Goal: Check status

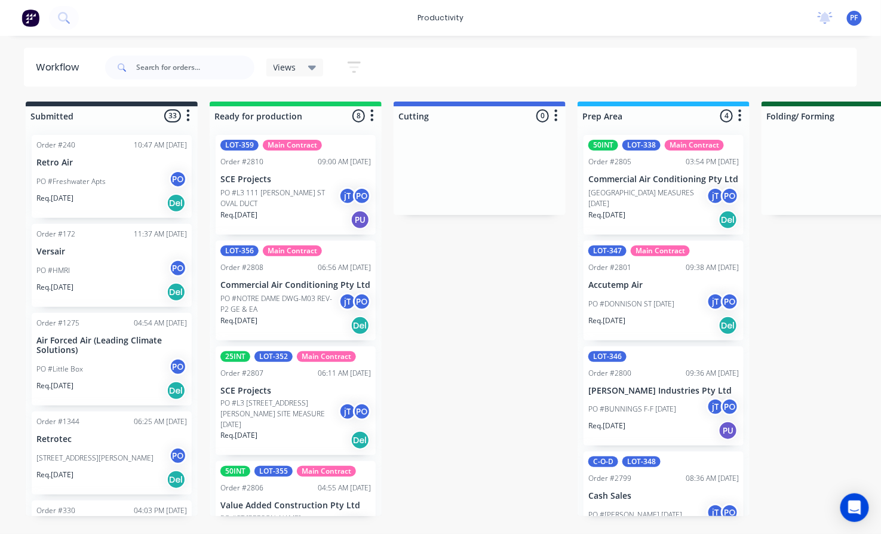
scroll to position [44, 0]
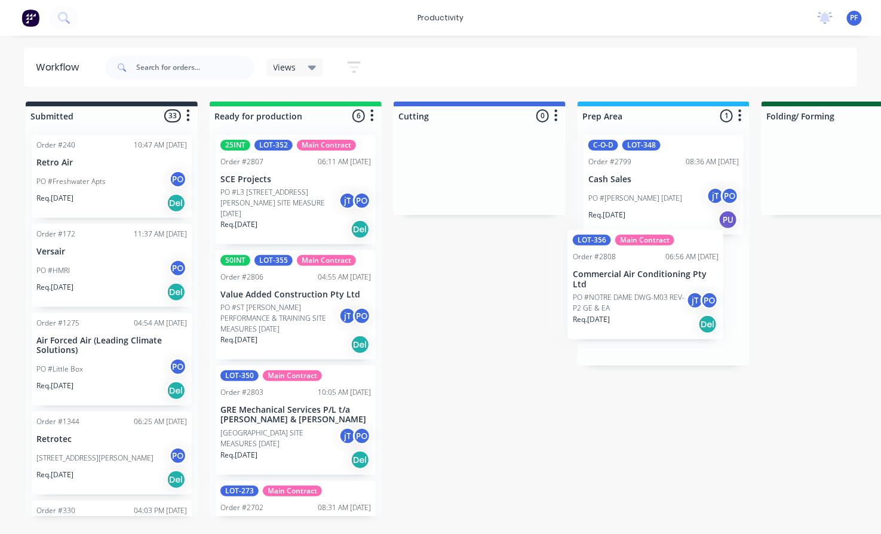
drag, startPoint x: 289, startPoint y: 178, endPoint x: 649, endPoint y: 275, distance: 372.3
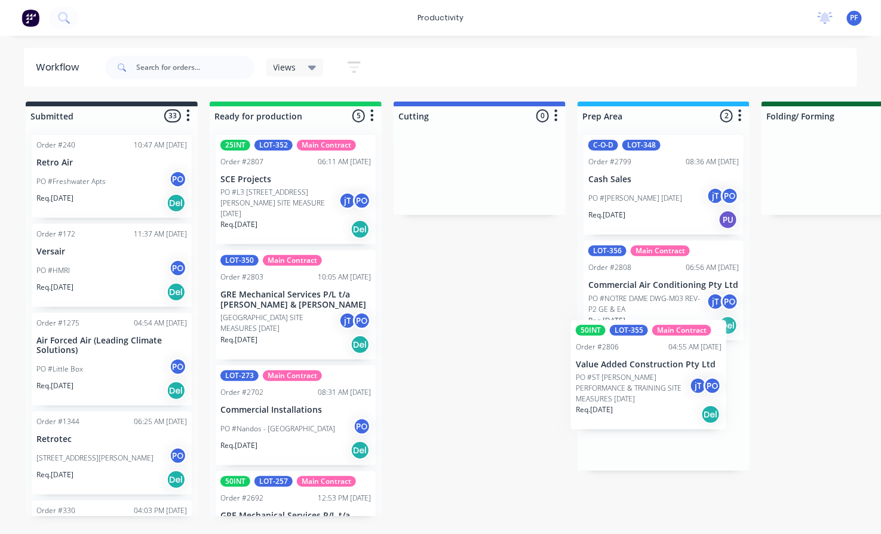
drag, startPoint x: 300, startPoint y: 297, endPoint x: 659, endPoint y: 379, distance: 367.5
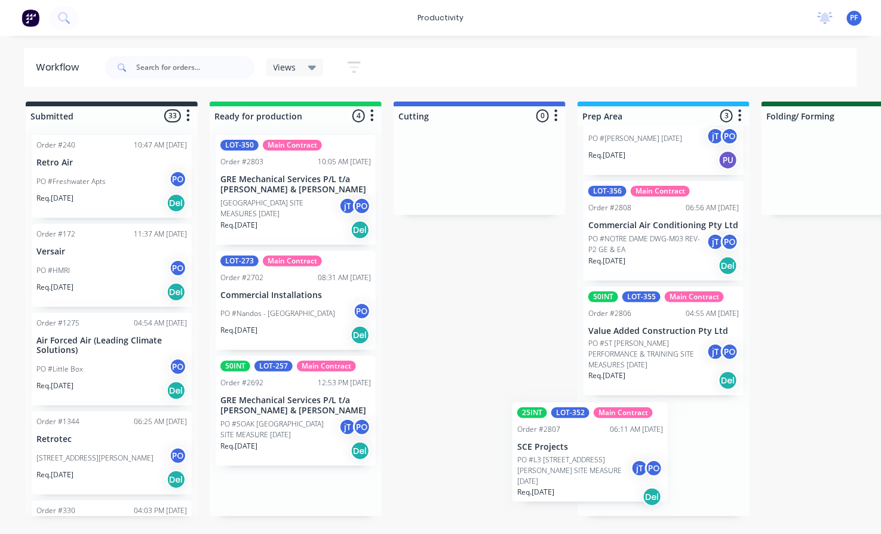
drag, startPoint x: 327, startPoint y: 199, endPoint x: 629, endPoint y: 469, distance: 405.2
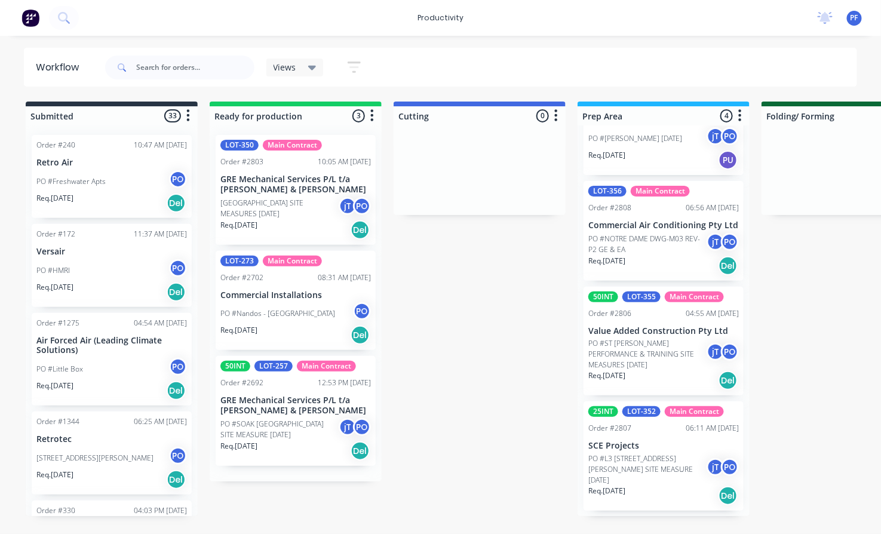
scroll to position [54, 0]
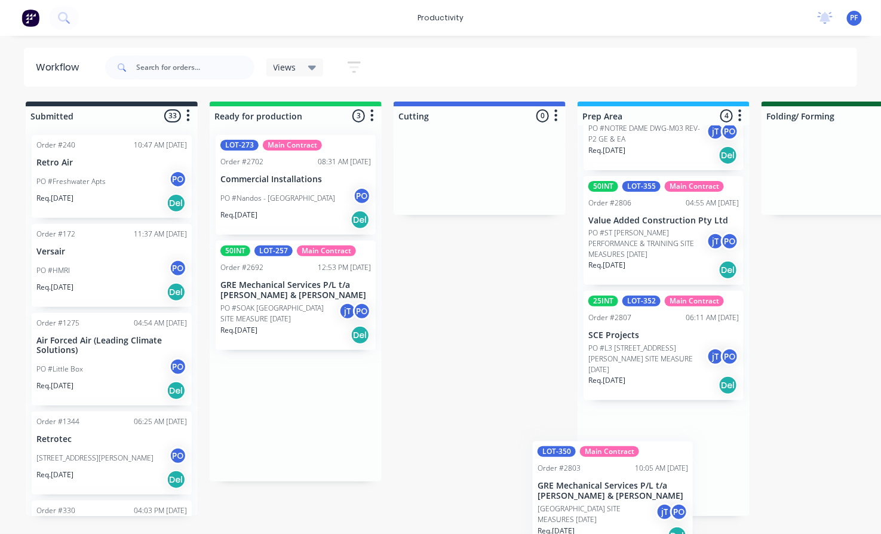
drag, startPoint x: 331, startPoint y: 177, endPoint x: 597, endPoint y: 357, distance: 321.7
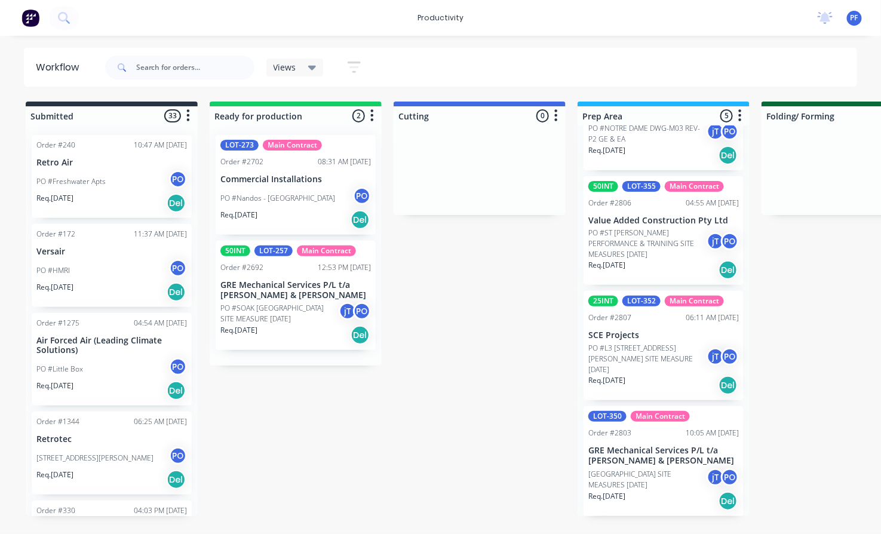
scroll to position [169, 0]
